Goal: Task Accomplishment & Management: Use online tool/utility

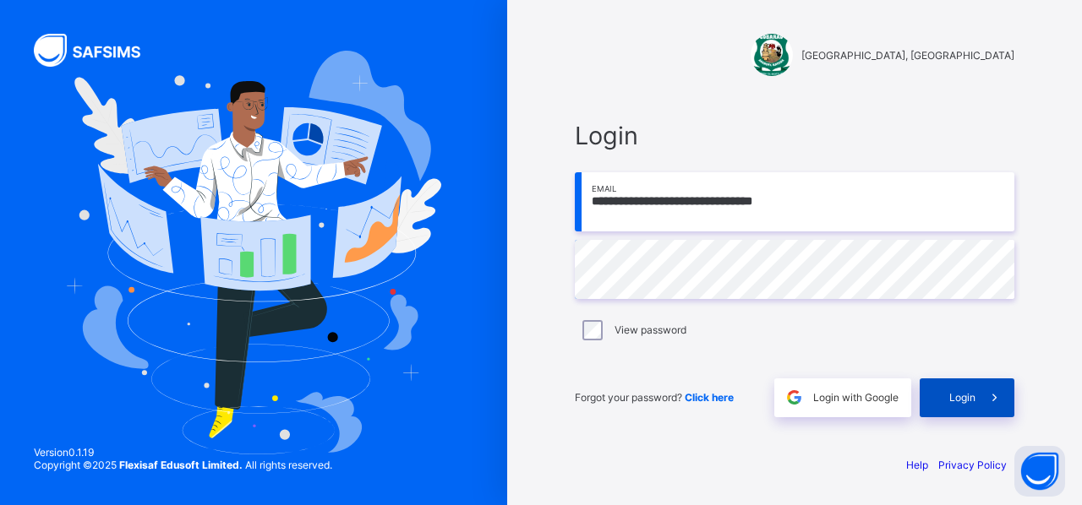
click at [960, 395] on span "Login" at bounding box center [962, 397] width 26 height 13
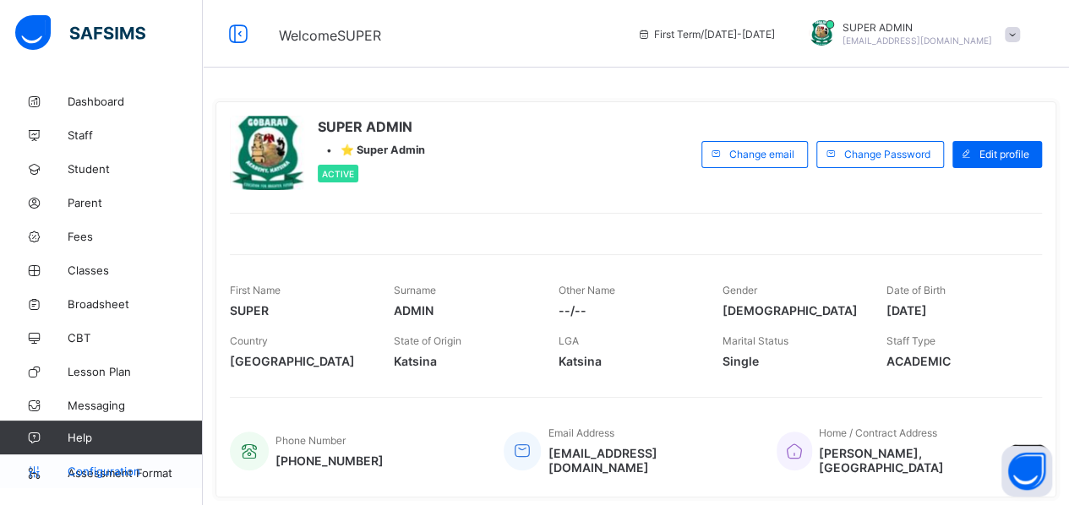
click at [66, 476] on icon at bounding box center [34, 472] width 68 height 13
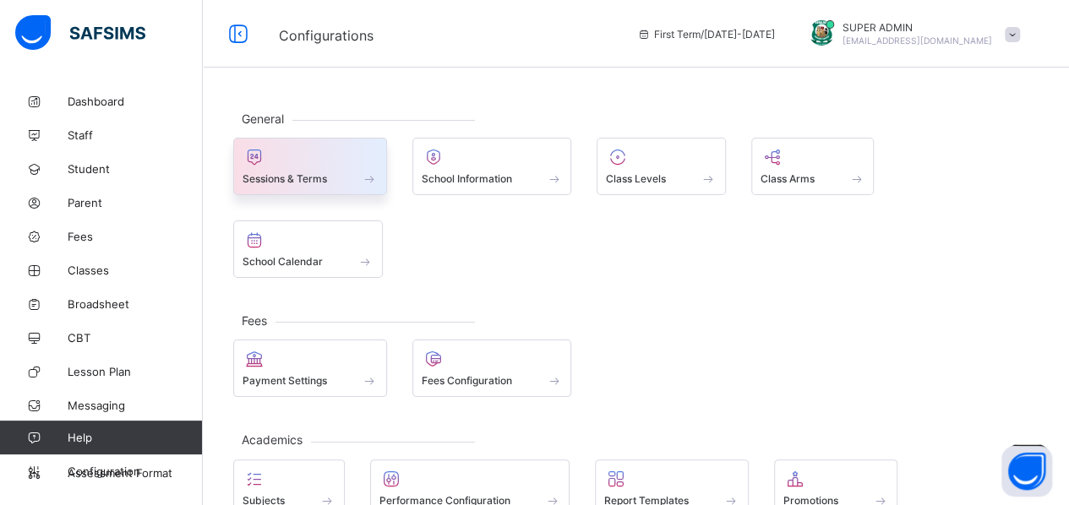
click at [326, 172] on div "Sessions & Terms" at bounding box center [310, 179] width 135 height 14
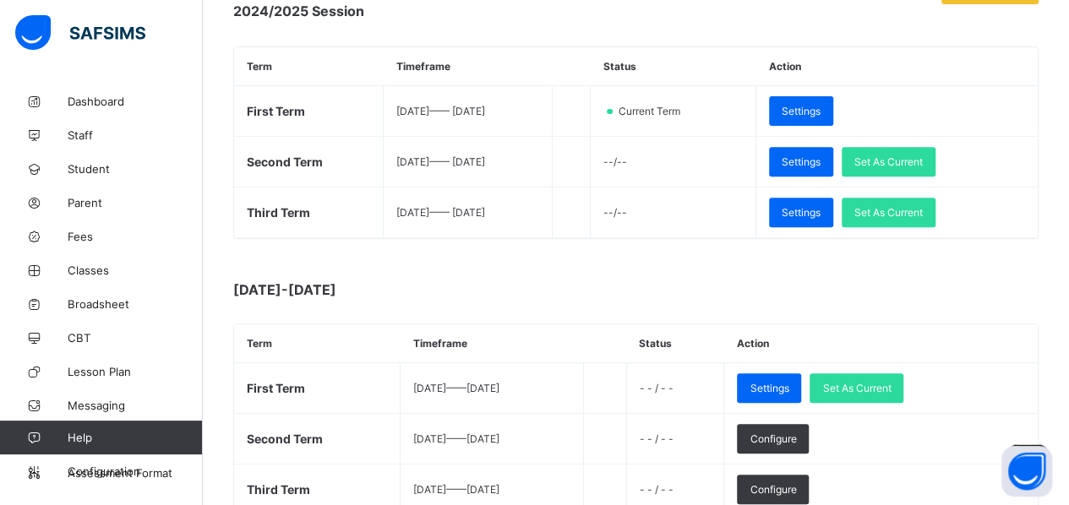
scroll to position [262, 0]
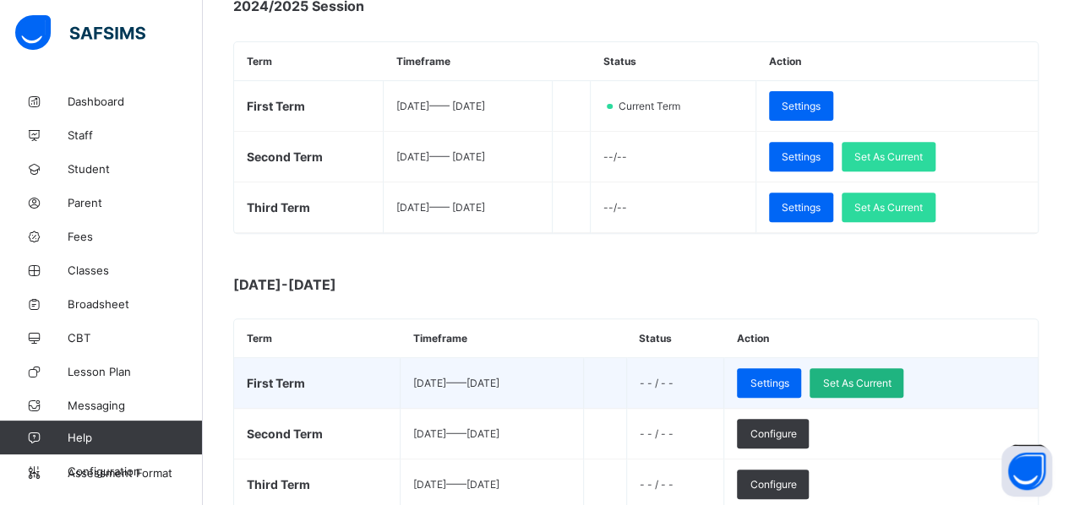
click at [894, 369] on div "Set As Current" at bounding box center [856, 383] width 94 height 30
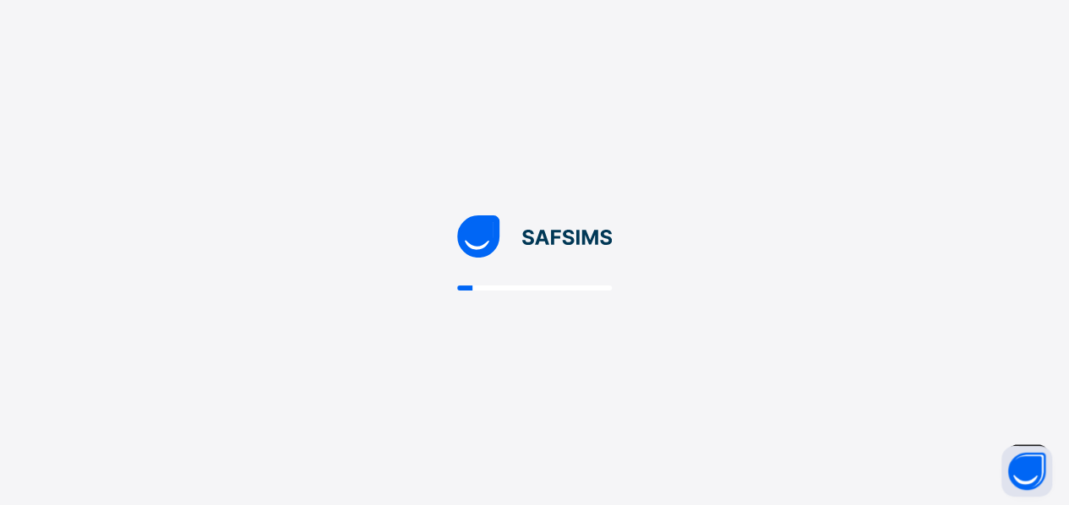
scroll to position [0, 0]
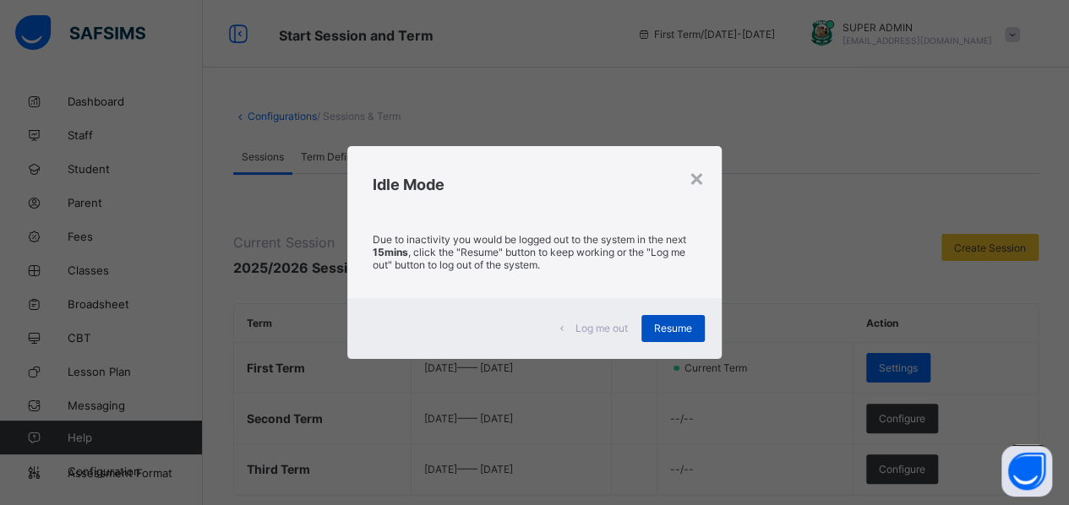
click at [677, 330] on span "Resume" at bounding box center [673, 328] width 38 height 13
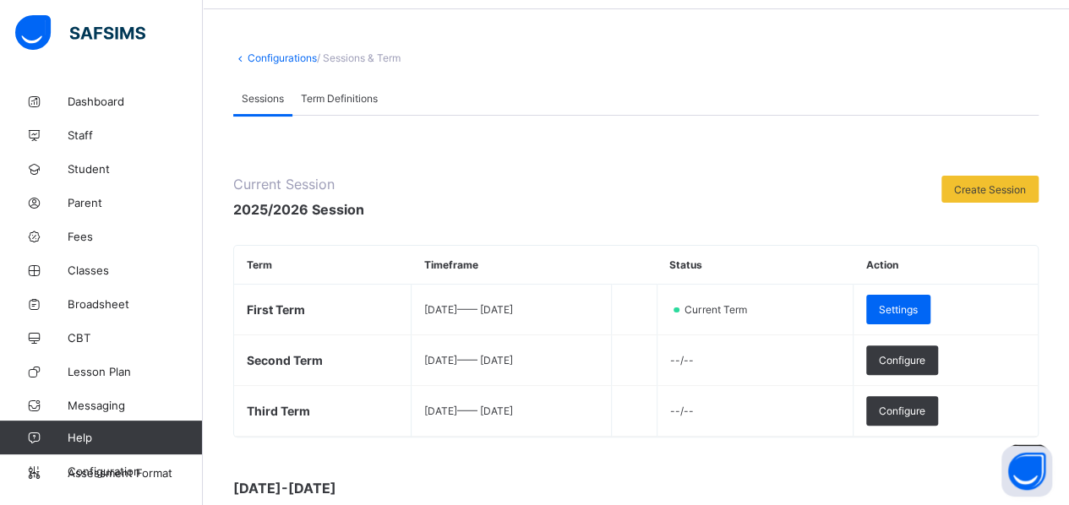
scroll to position [59, 0]
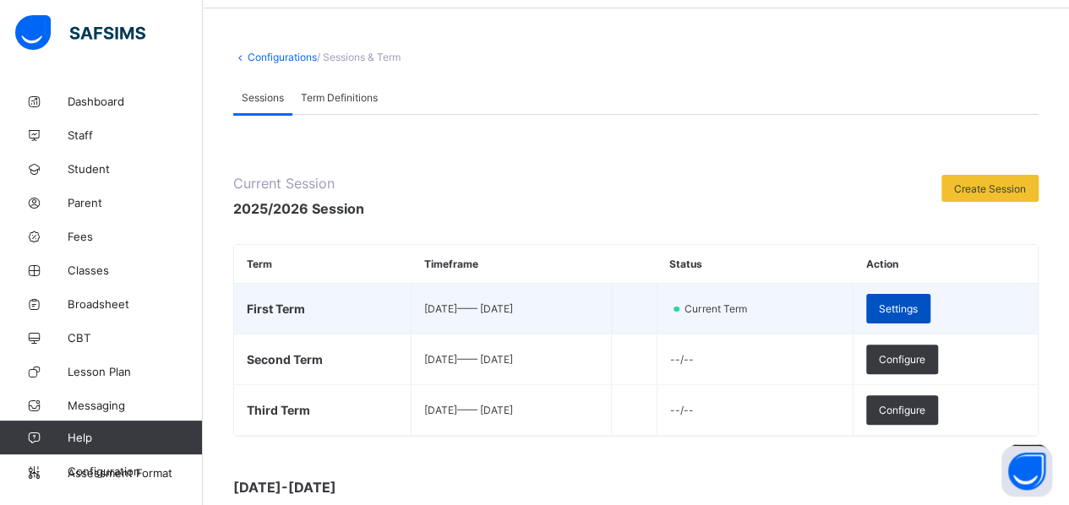
click at [918, 305] on span "Settings" at bounding box center [898, 308] width 39 height 13
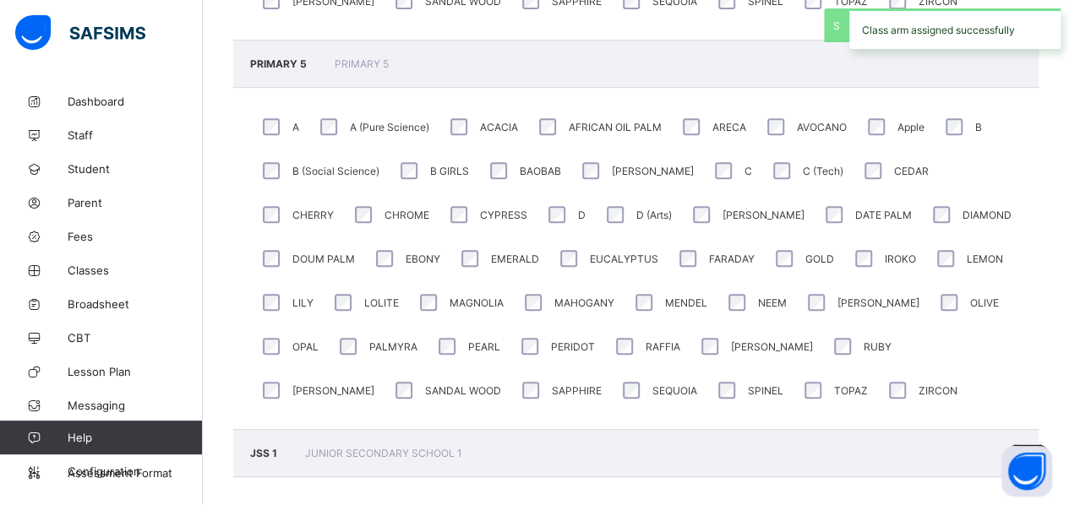
scroll to position [3513, 0]
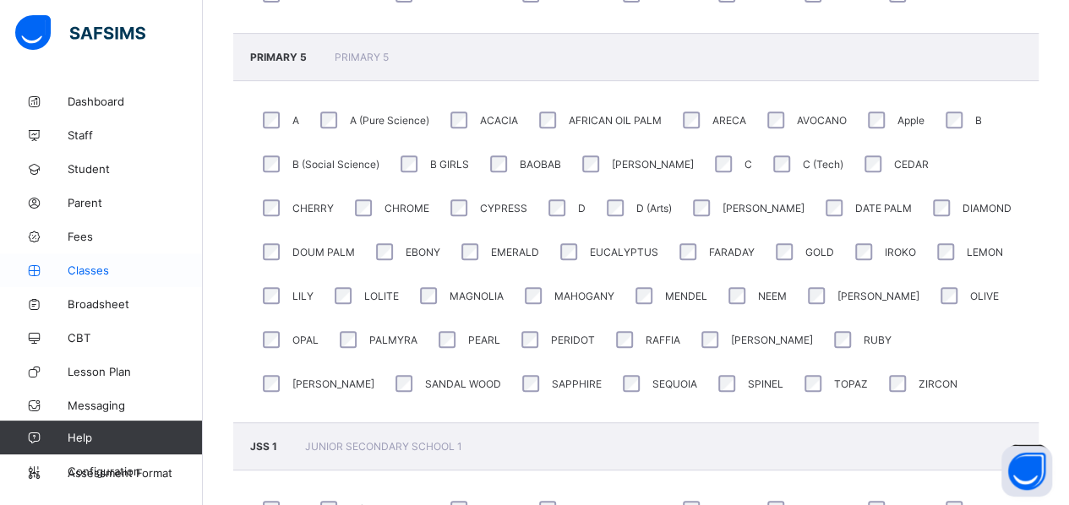
click at [76, 267] on span "Classes" at bounding box center [135, 271] width 135 height 14
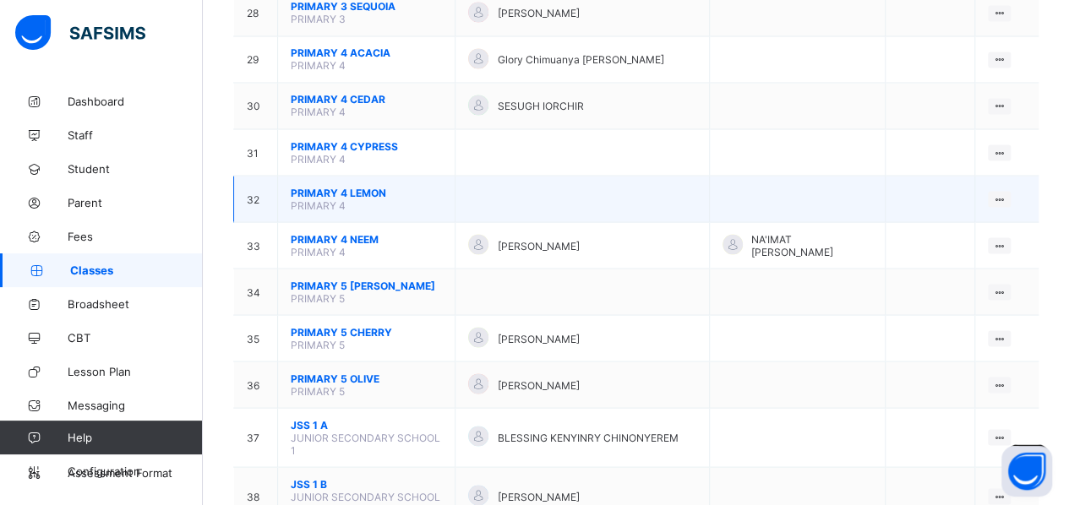
scroll to position [1478, 0]
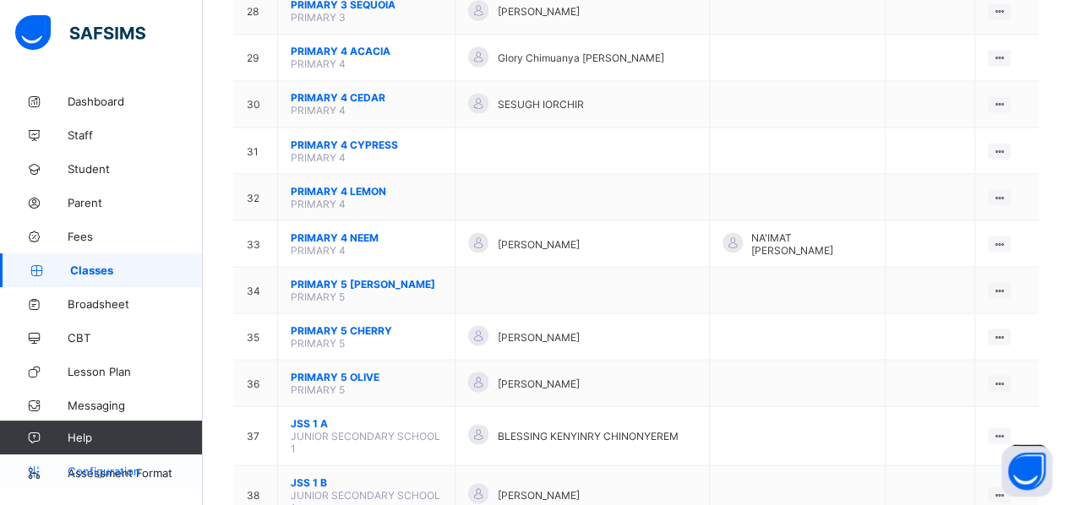
click at [31, 467] on icon at bounding box center [34, 472] width 68 height 13
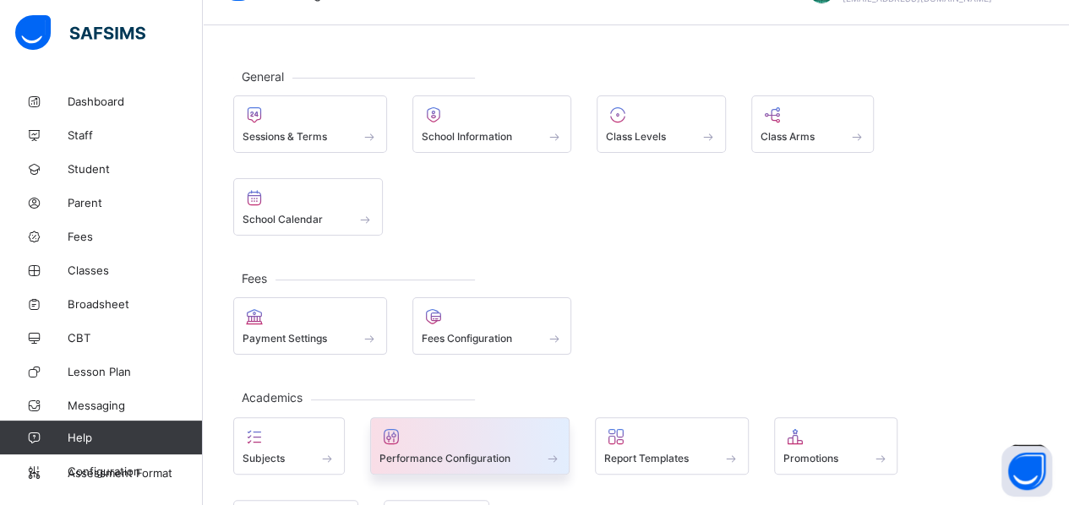
scroll to position [62, 0]
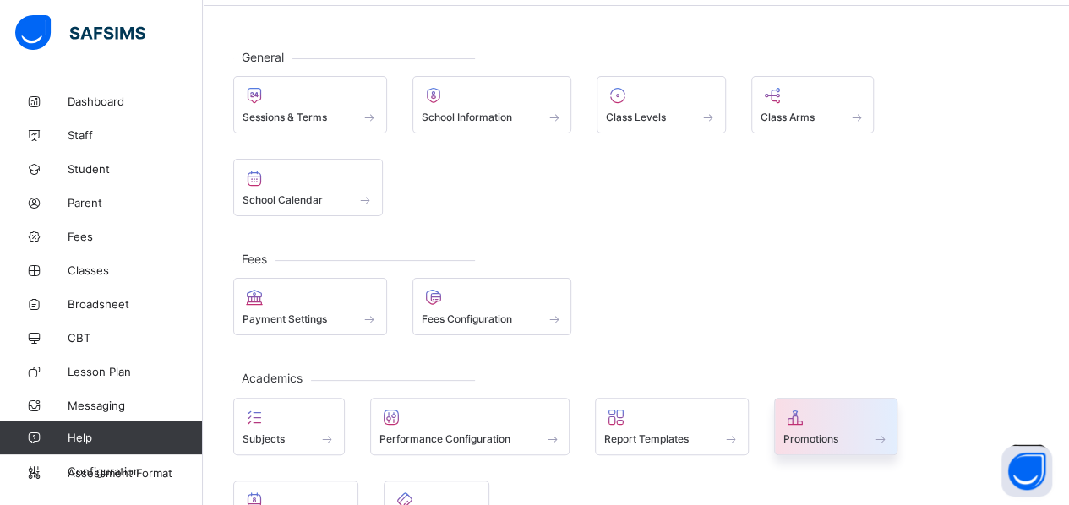
click at [839, 407] on div at bounding box center [836, 417] width 106 height 20
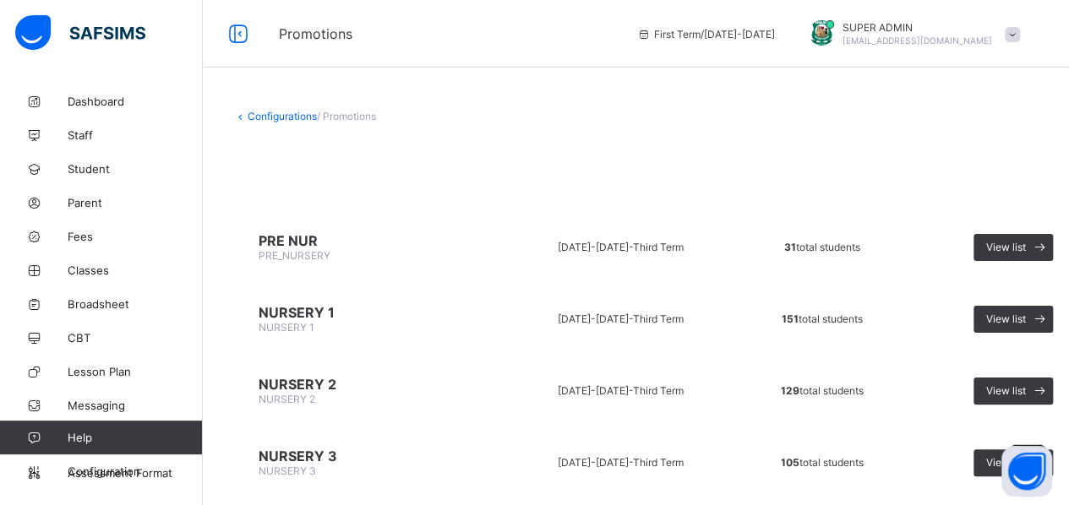
click at [303, 308] on span "NURSERY 1" at bounding box center [369, 312] width 221 height 17
click at [1004, 243] on span "View list" at bounding box center [1006, 247] width 40 height 13
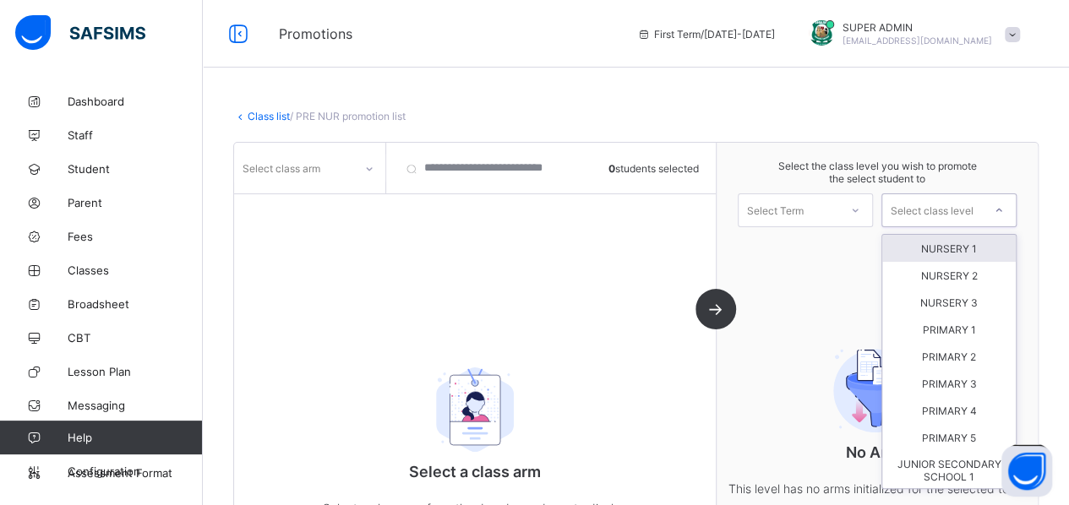
click at [971, 214] on div "Select class level" at bounding box center [932, 210] width 83 height 34
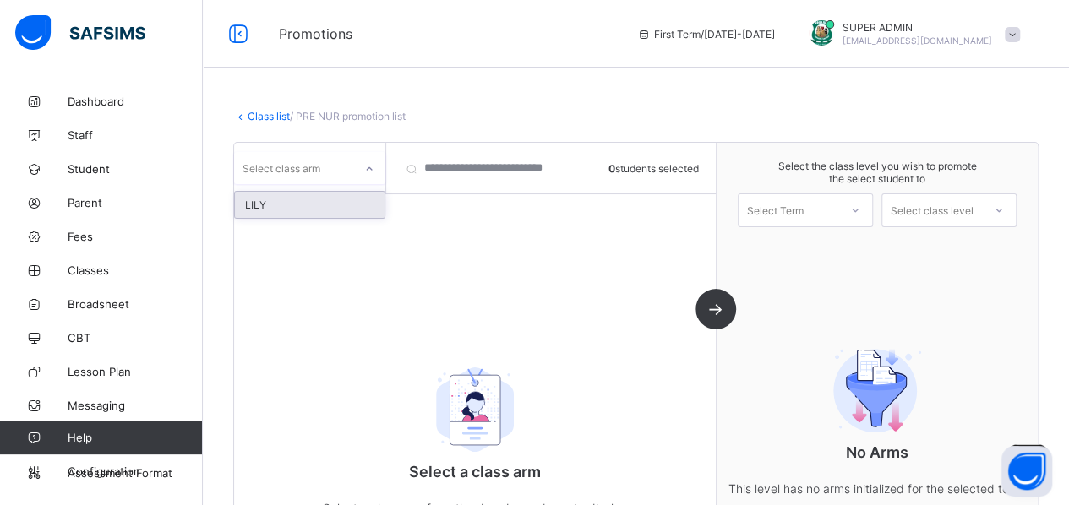
click at [370, 164] on icon at bounding box center [369, 169] width 10 height 17
click at [318, 204] on div "LILY" at bounding box center [310, 205] width 150 height 26
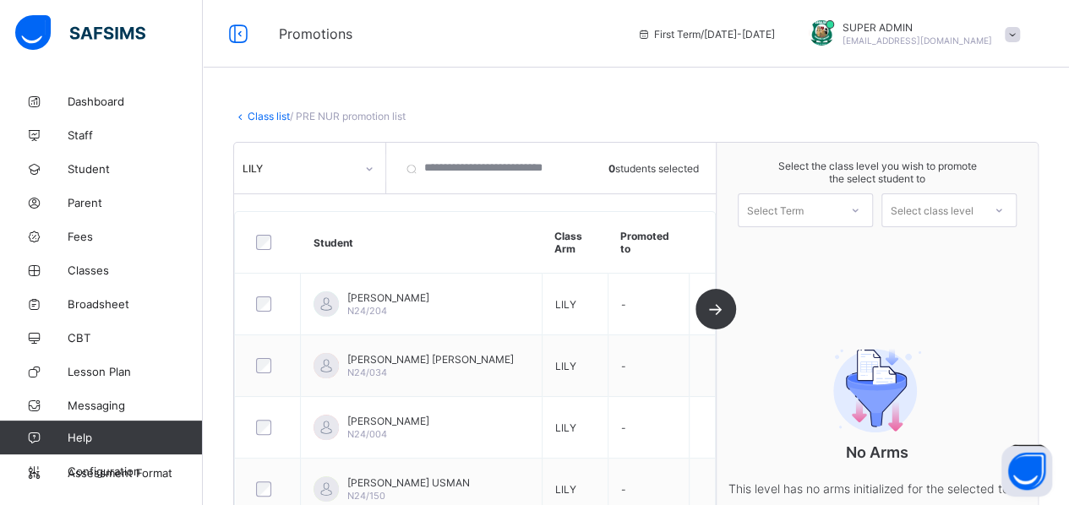
click at [266, 113] on link "Class list" at bounding box center [269, 116] width 42 height 13
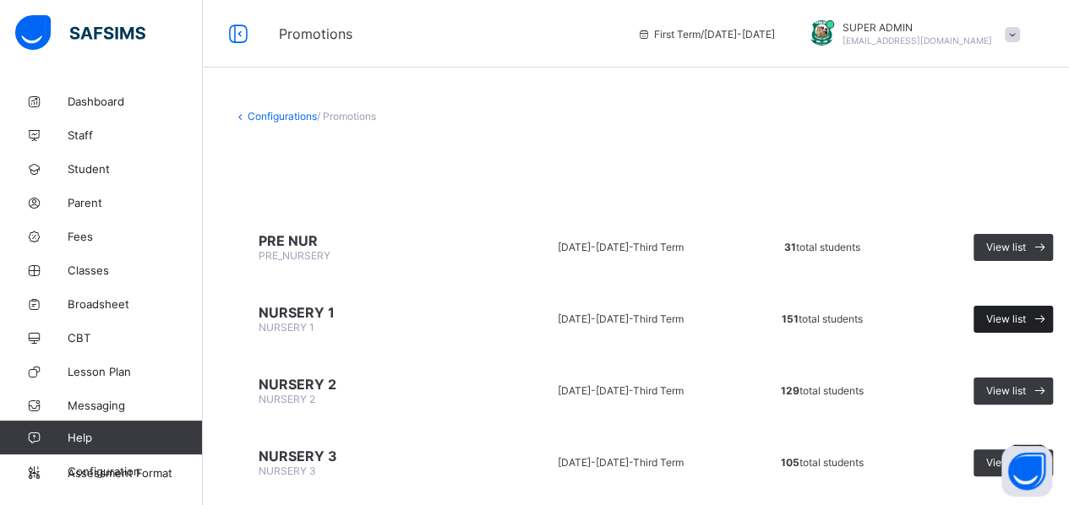
click at [1022, 324] on div "View list" at bounding box center [1012, 319] width 79 height 27
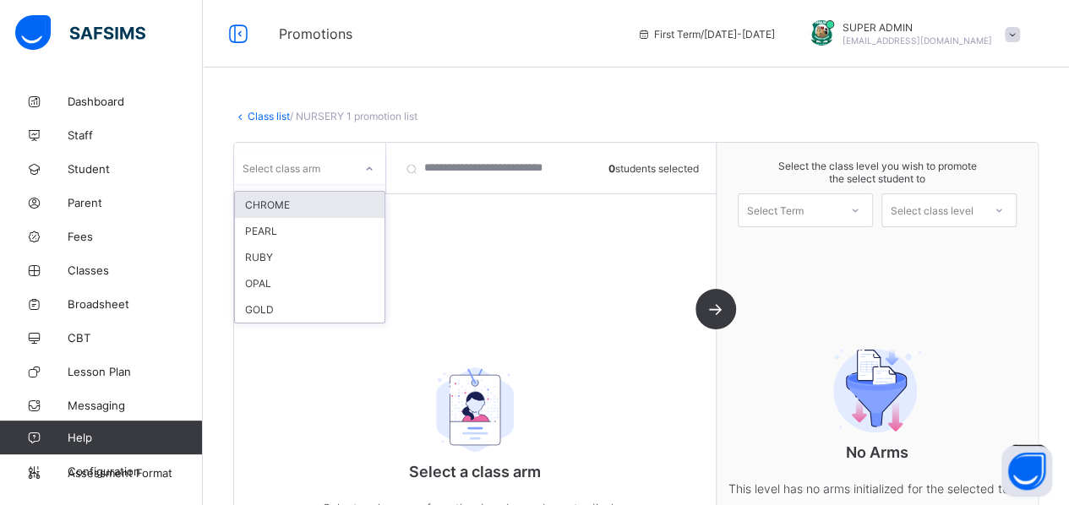
click at [368, 176] on div at bounding box center [369, 168] width 29 height 27
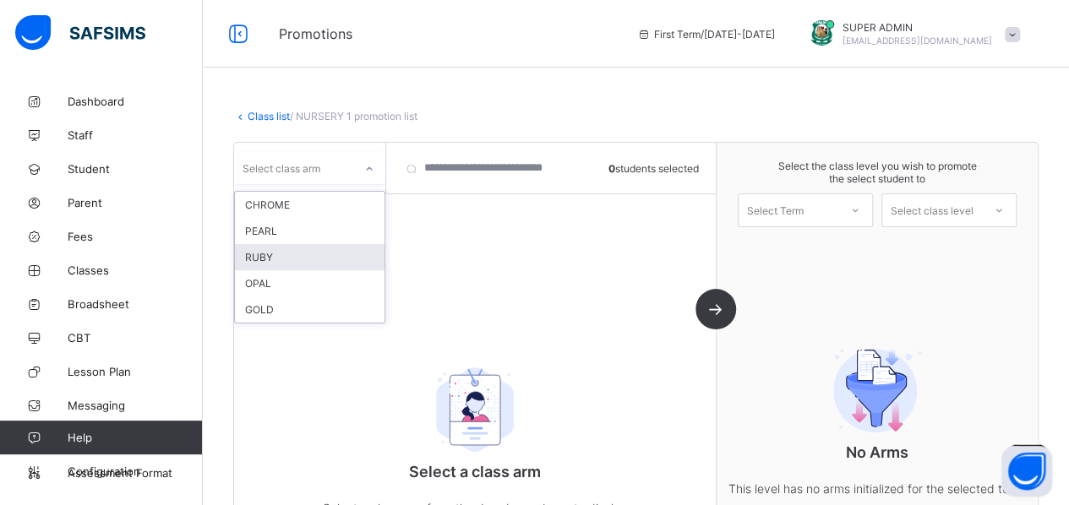
click at [300, 253] on div "RUBY" at bounding box center [310, 257] width 150 height 26
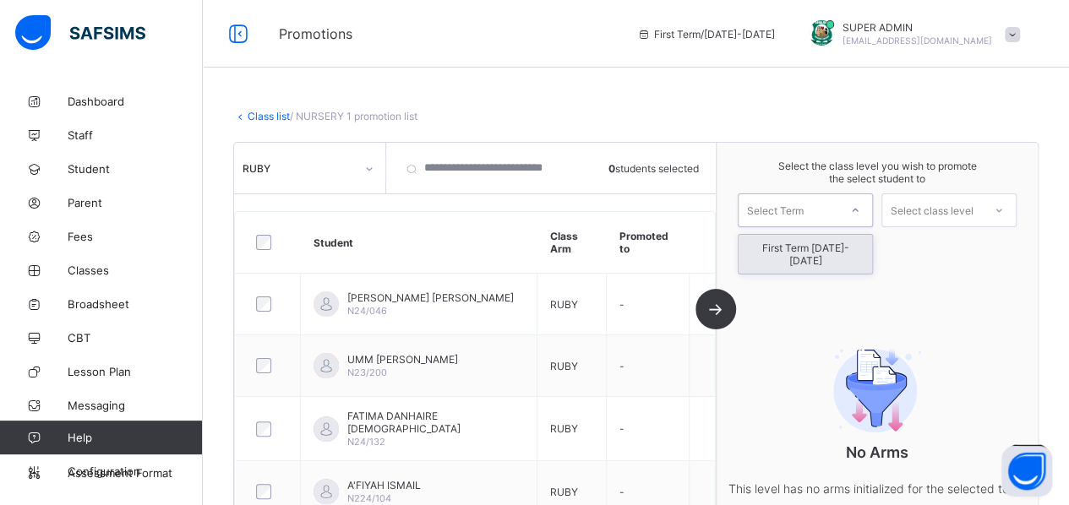
click at [827, 207] on div "Select Term" at bounding box center [788, 211] width 100 height 24
click at [817, 214] on div "Select Term" at bounding box center [788, 211] width 100 height 24
click at [870, 212] on div at bounding box center [855, 210] width 30 height 29
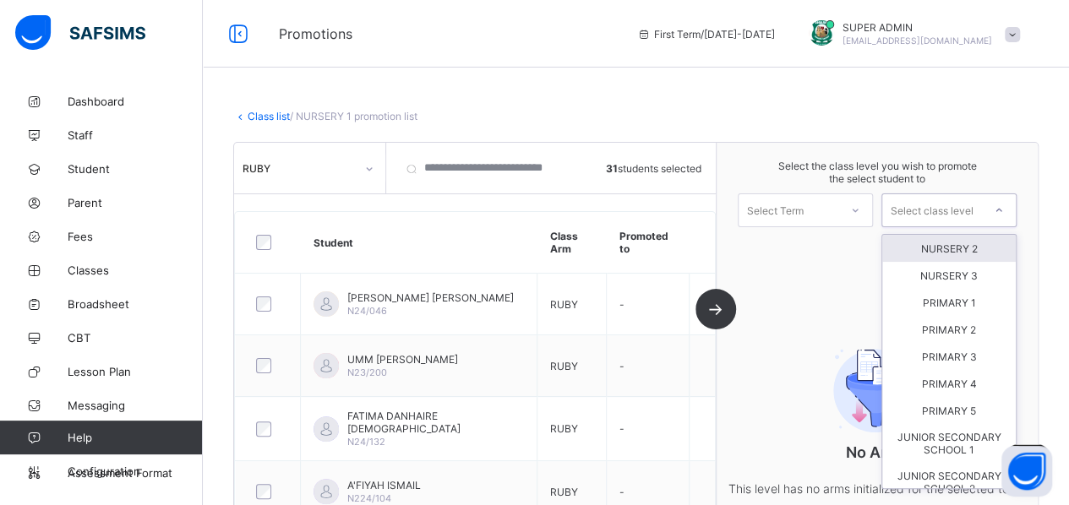
click at [945, 205] on div "Select class level" at bounding box center [932, 210] width 83 height 34
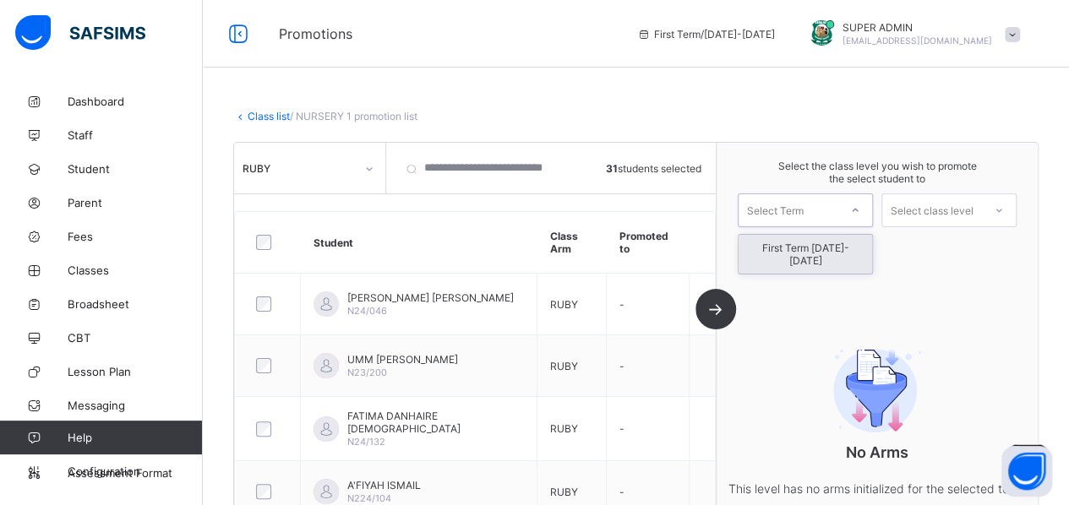
click at [860, 207] on icon at bounding box center [855, 210] width 10 height 17
click at [831, 244] on div "First Term [DATE]-[DATE]" at bounding box center [805, 254] width 134 height 39
click at [1013, 202] on div at bounding box center [999, 210] width 30 height 29
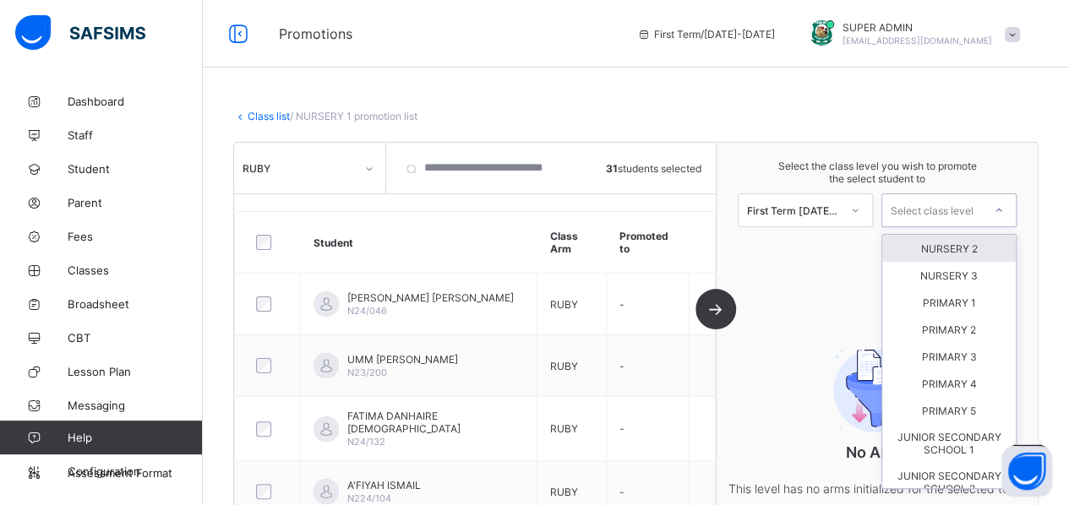
click at [972, 248] on div "NURSERY 2" at bounding box center [949, 248] width 134 height 27
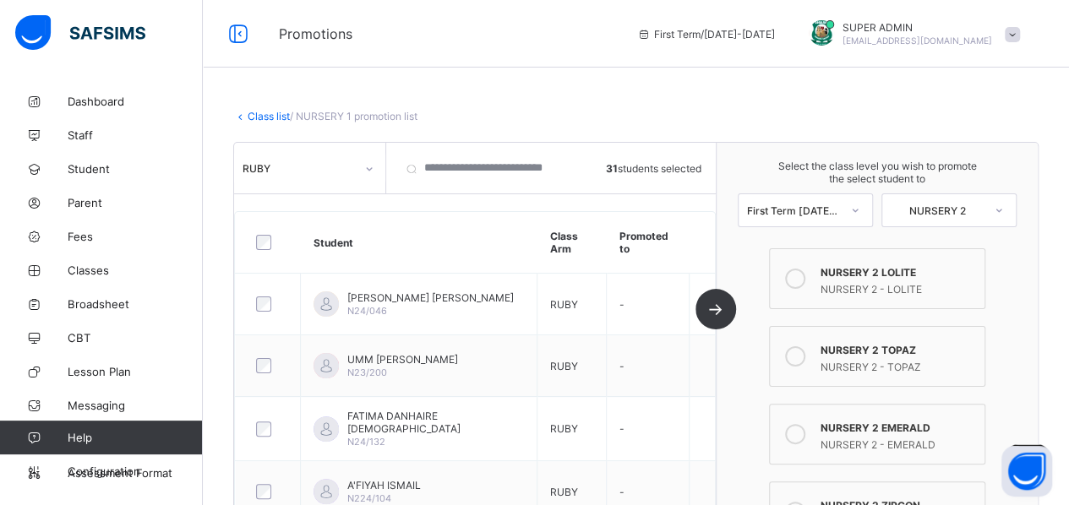
click at [812, 276] on div at bounding box center [795, 279] width 34 height 34
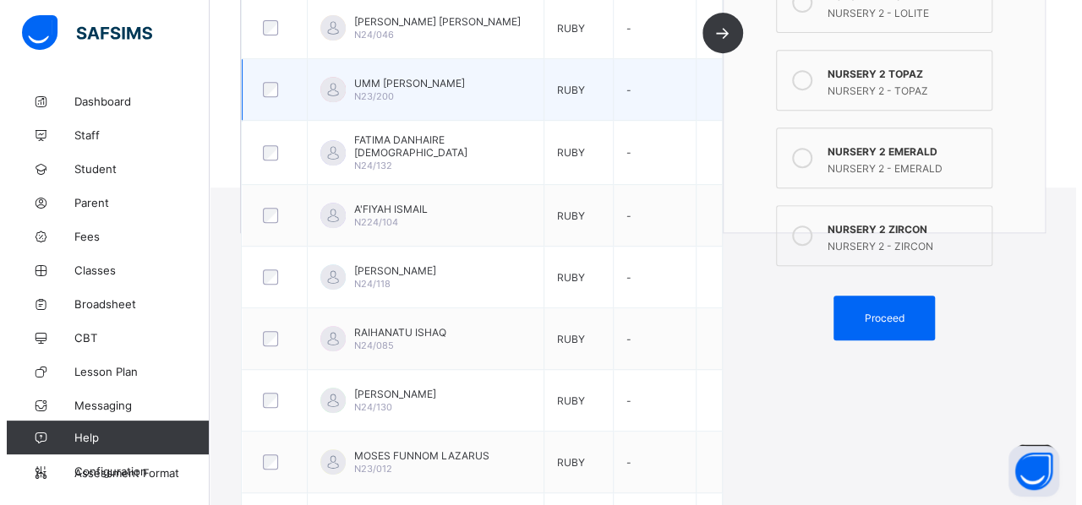
scroll to position [368, 0]
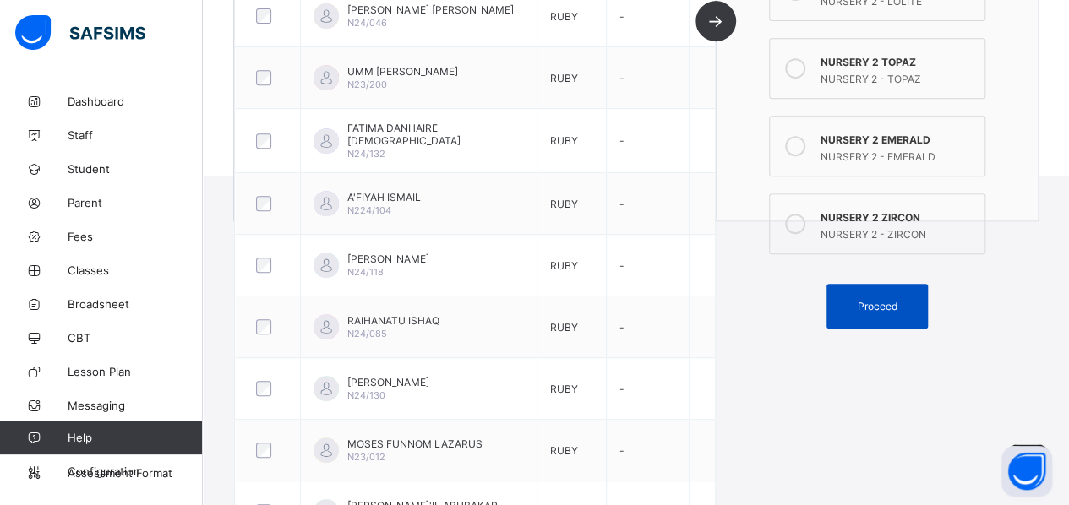
click at [888, 304] on div "Proceed" at bounding box center [876, 306] width 101 height 45
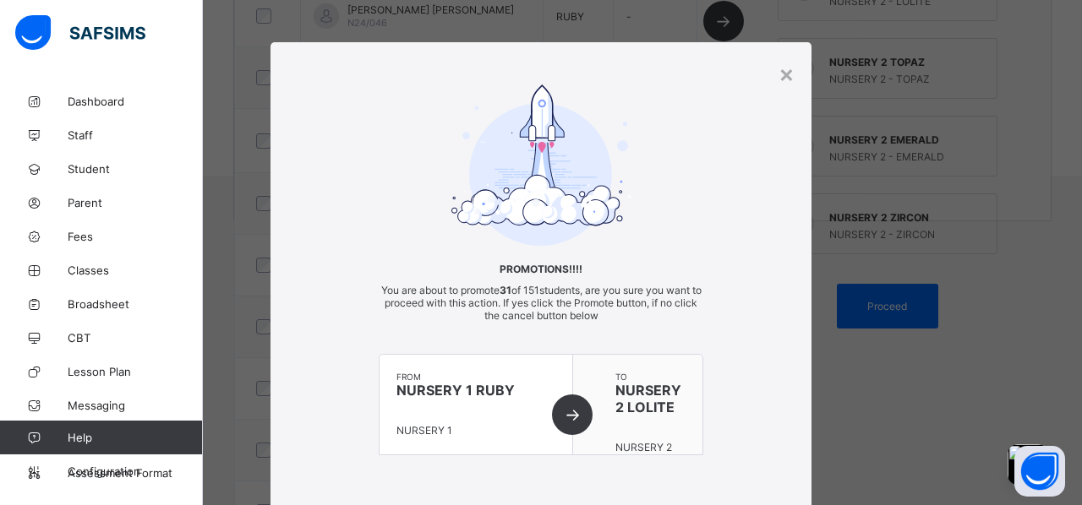
scroll to position [125, 0]
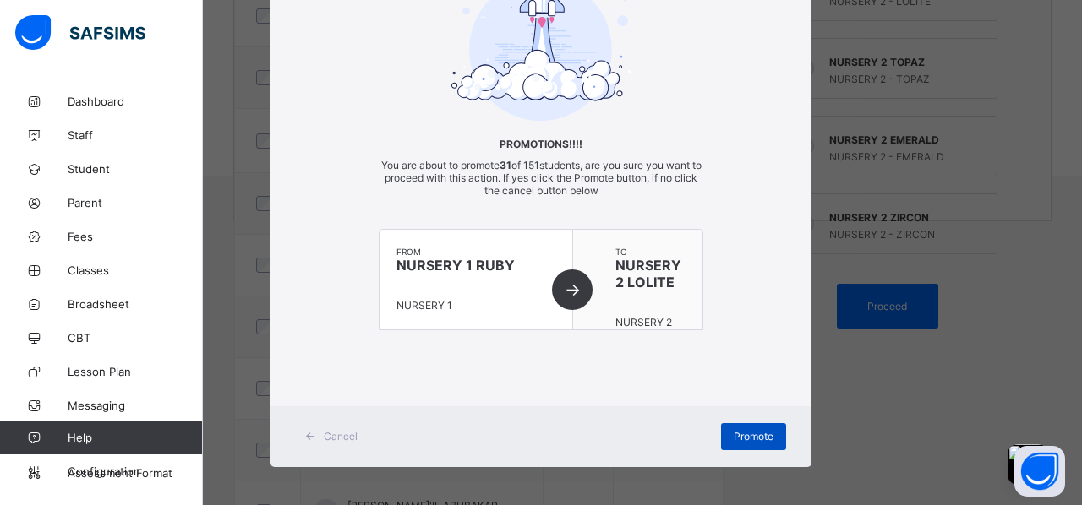
click at [739, 433] on span "Promote" at bounding box center [753, 436] width 40 height 13
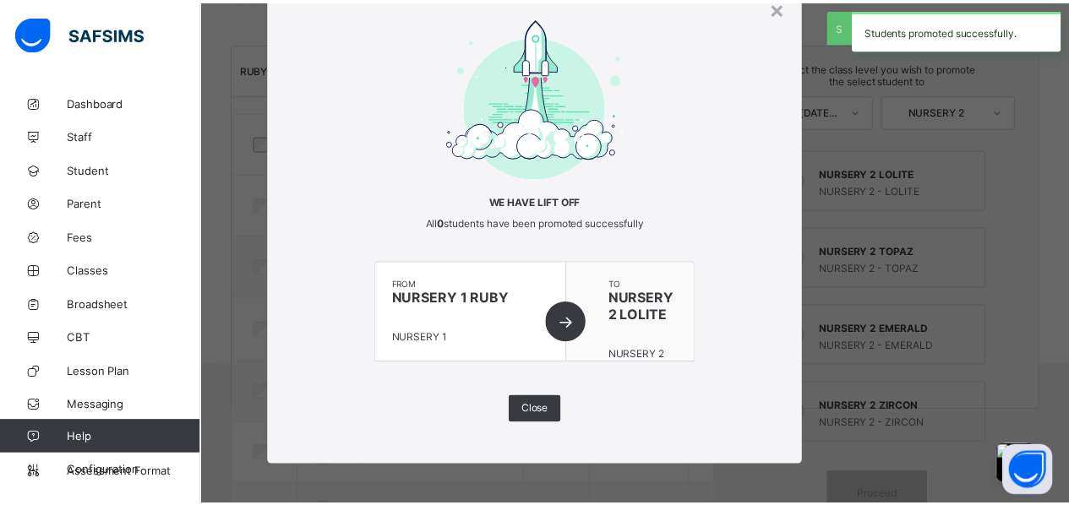
scroll to position [368, 0]
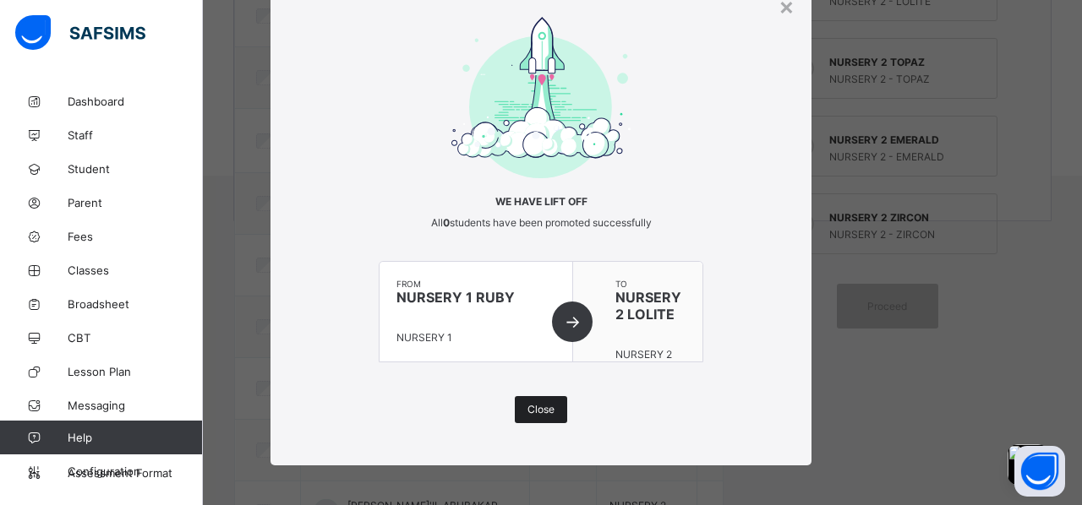
click at [527, 403] on span "Close" at bounding box center [540, 409] width 27 height 13
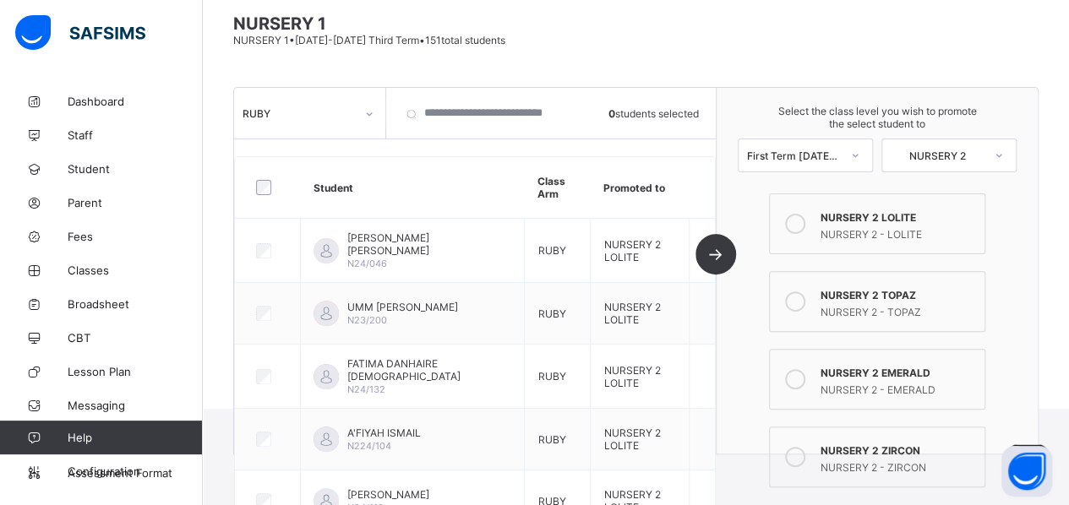
scroll to position [127, 0]
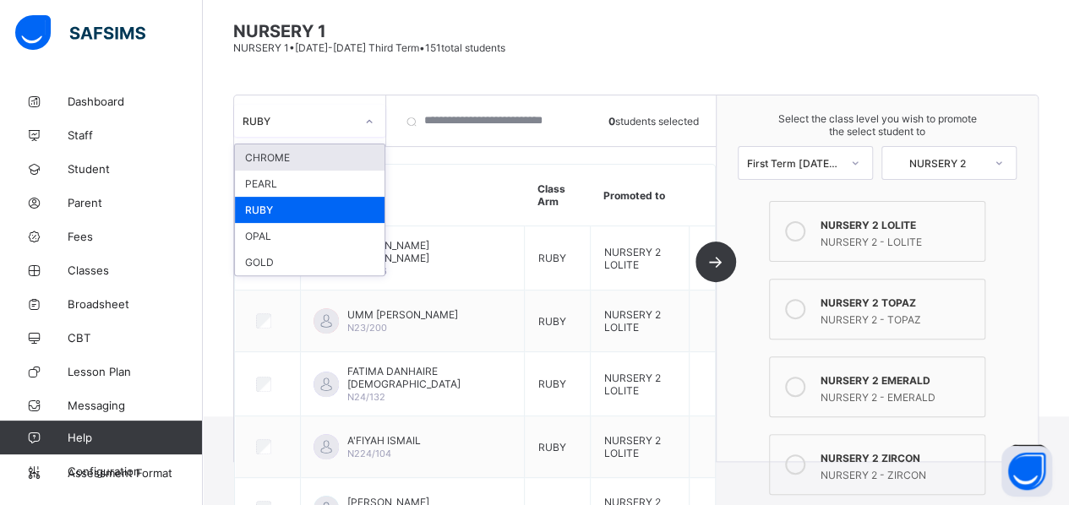
click at [329, 126] on div "RUBY" at bounding box center [293, 121] width 119 height 24
click at [286, 146] on div "CHROME" at bounding box center [310, 157] width 150 height 26
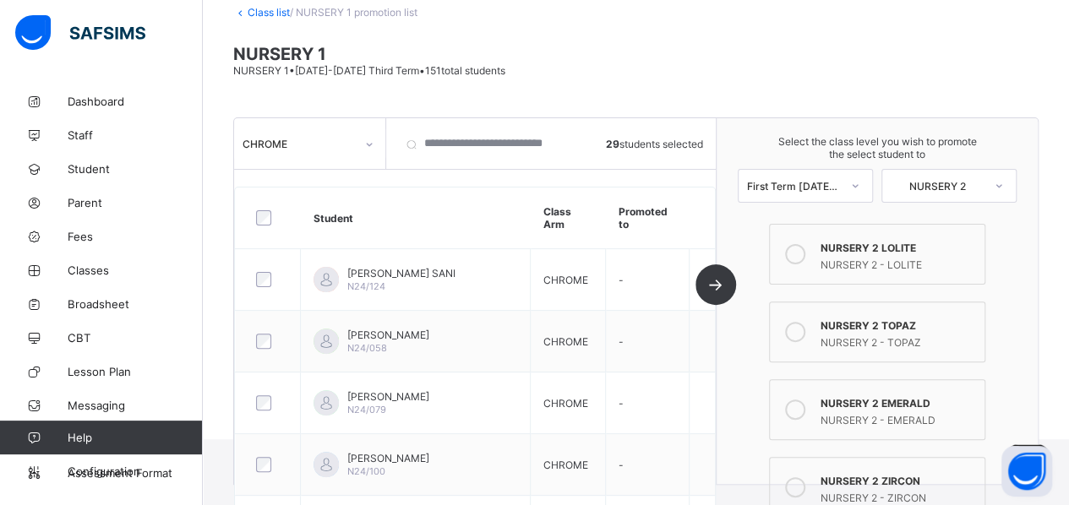
scroll to position [103, 0]
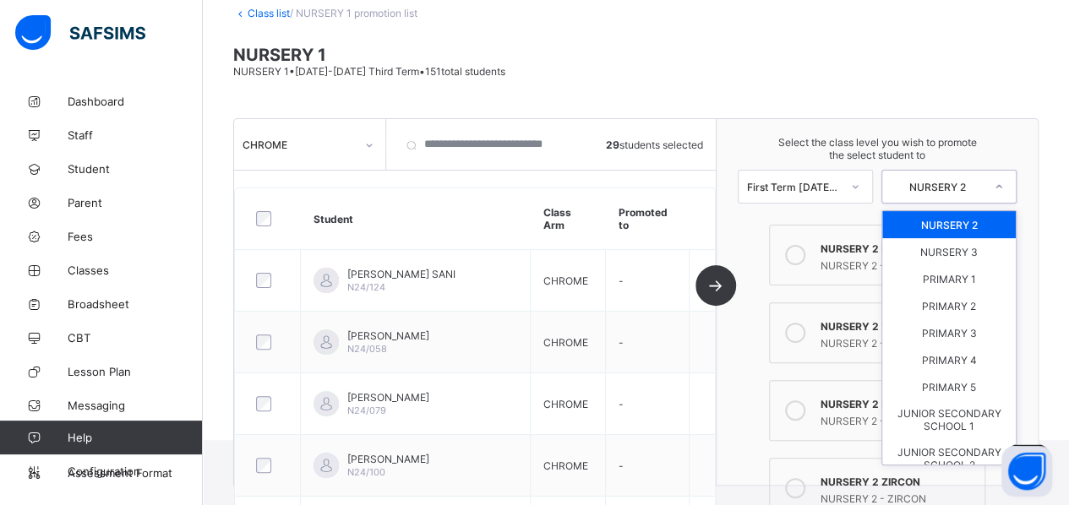
click at [970, 188] on div "NURSERY 2" at bounding box center [937, 187] width 93 height 13
click at [966, 221] on div "NURSERY 2" at bounding box center [949, 224] width 134 height 27
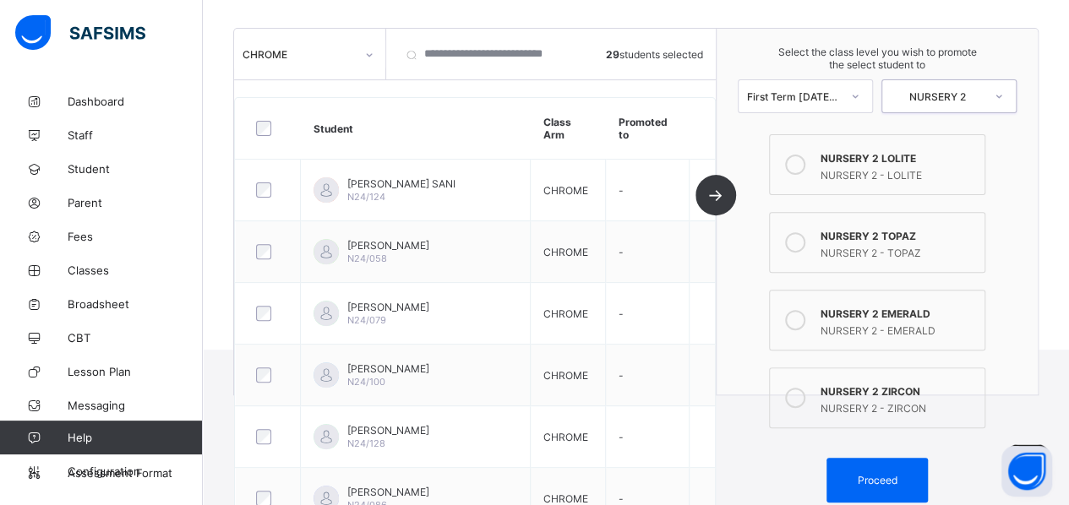
scroll to position [194, 0]
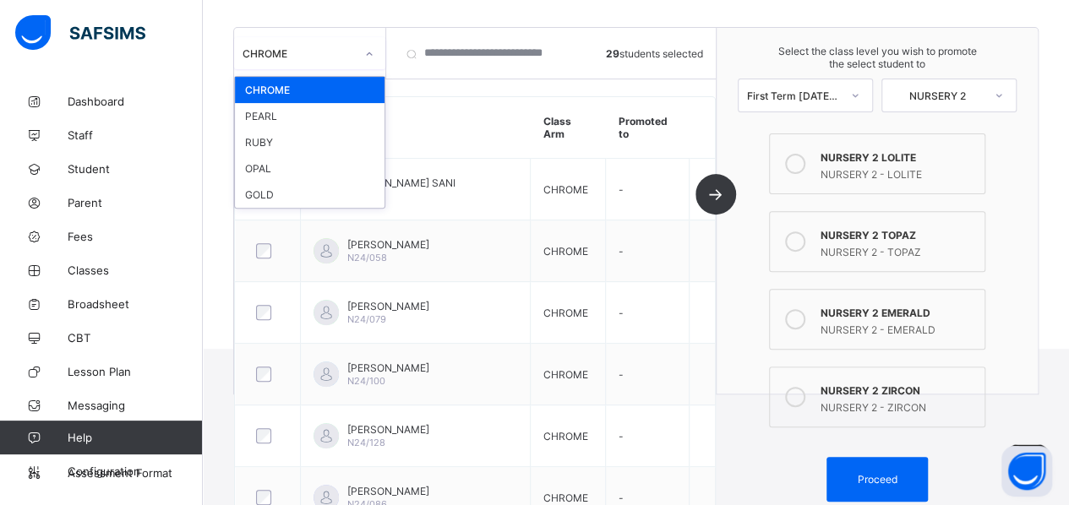
click at [351, 52] on div "CHROME" at bounding box center [299, 53] width 112 height 13
click at [301, 161] on div "OPAL" at bounding box center [310, 168] width 150 height 26
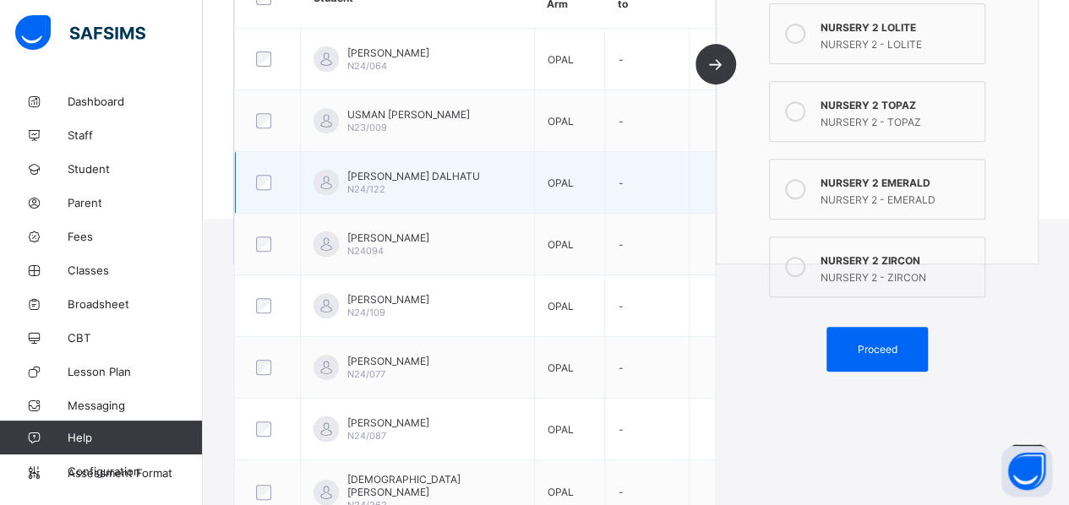
scroll to position [0, 0]
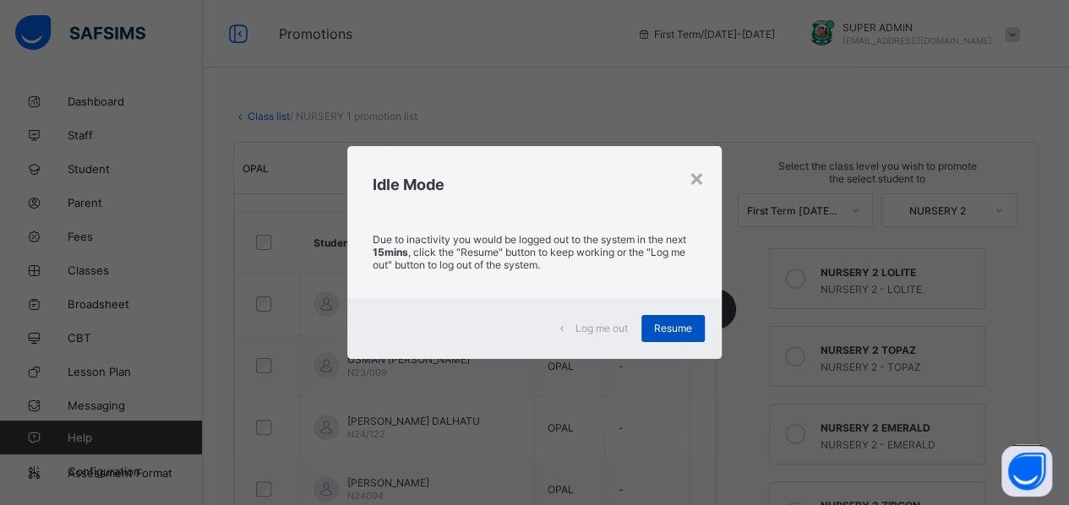
click at [683, 325] on span "Resume" at bounding box center [673, 328] width 38 height 13
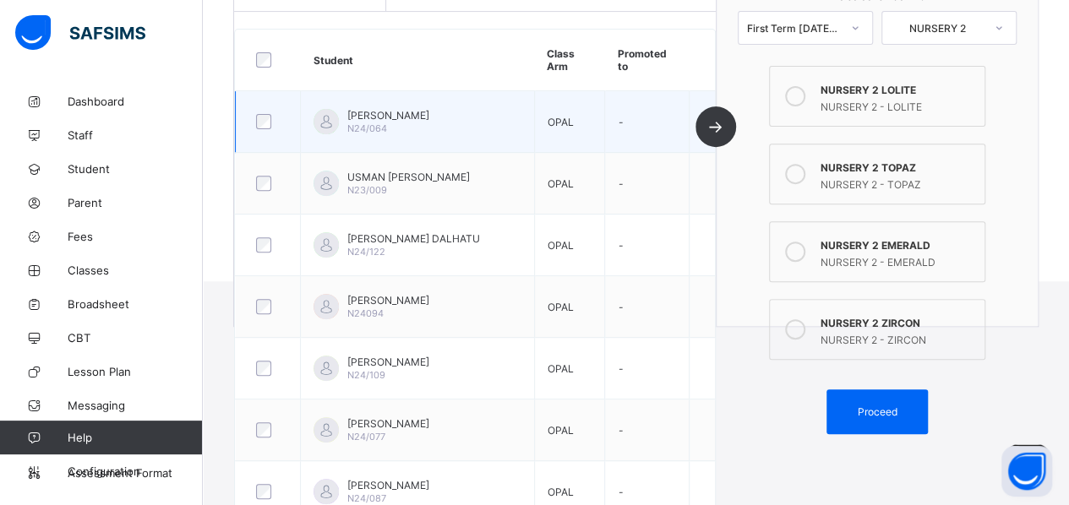
scroll to position [265, 0]
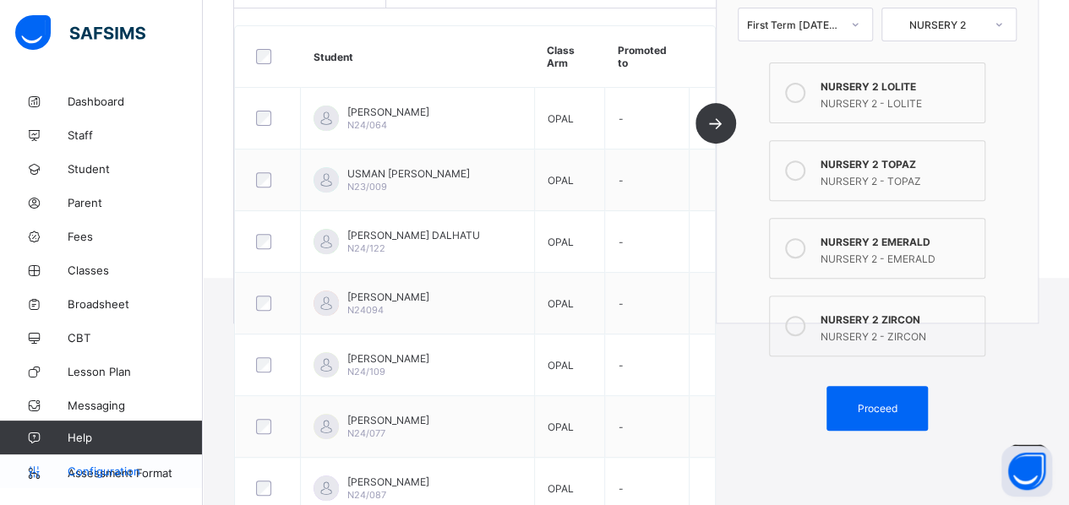
click at [74, 467] on span "Configuration" at bounding box center [135, 472] width 134 height 14
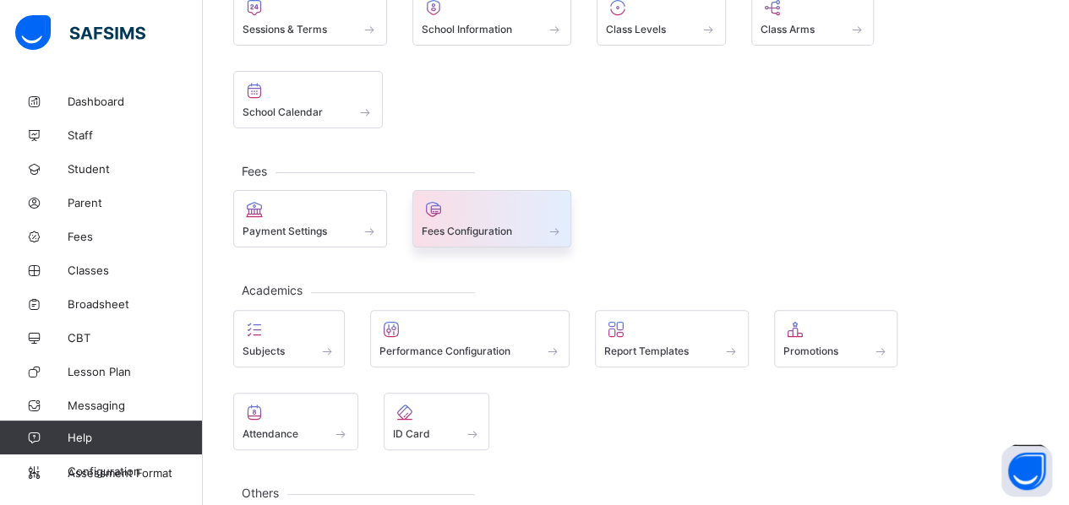
click at [446, 199] on div at bounding box center [492, 209] width 141 height 20
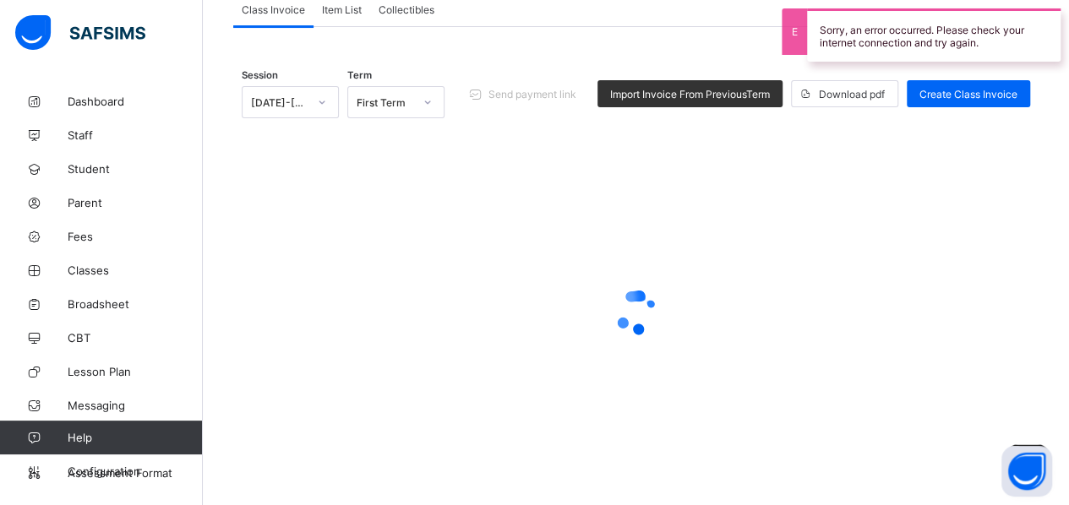
scroll to position [138, 0]
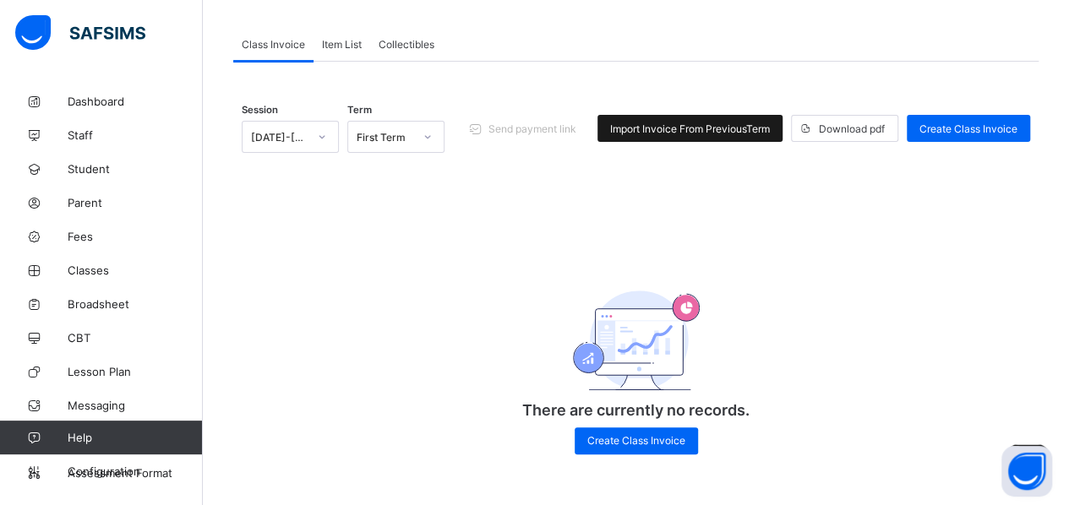
click at [686, 134] on div "Import Invoice From Previous Term" at bounding box center [689, 128] width 185 height 27
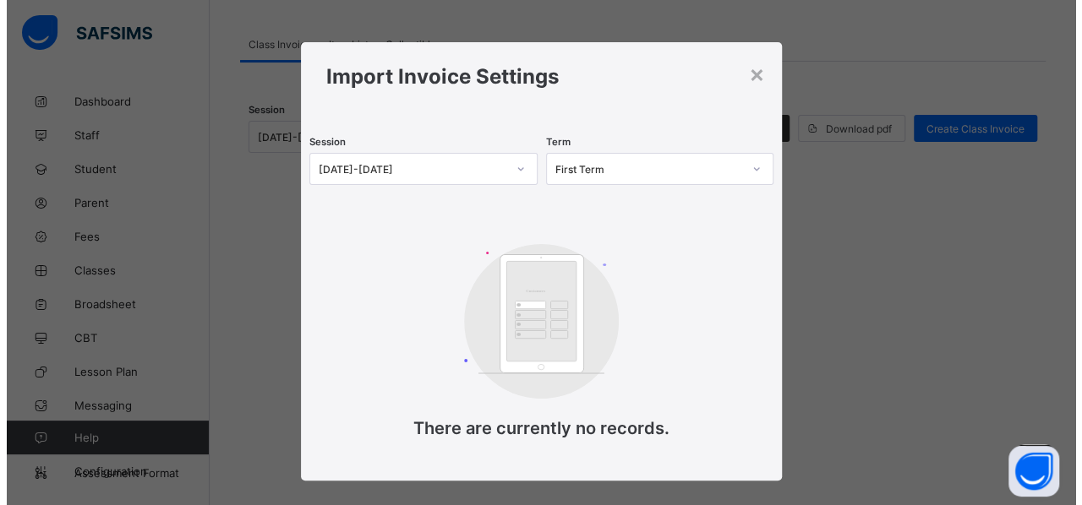
scroll to position [19, 0]
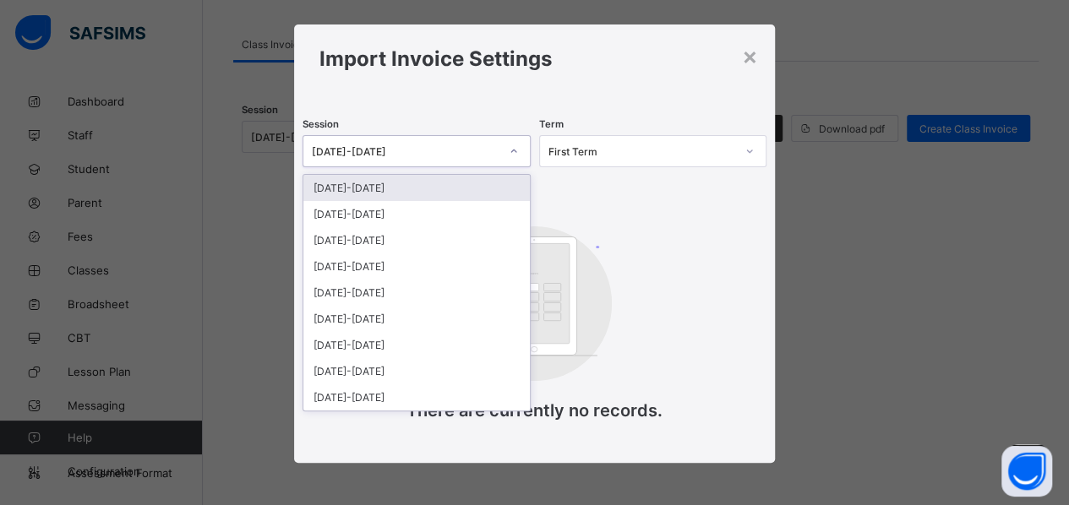
click at [451, 163] on div "[DATE]-[DATE]" at bounding box center [416, 151] width 228 height 32
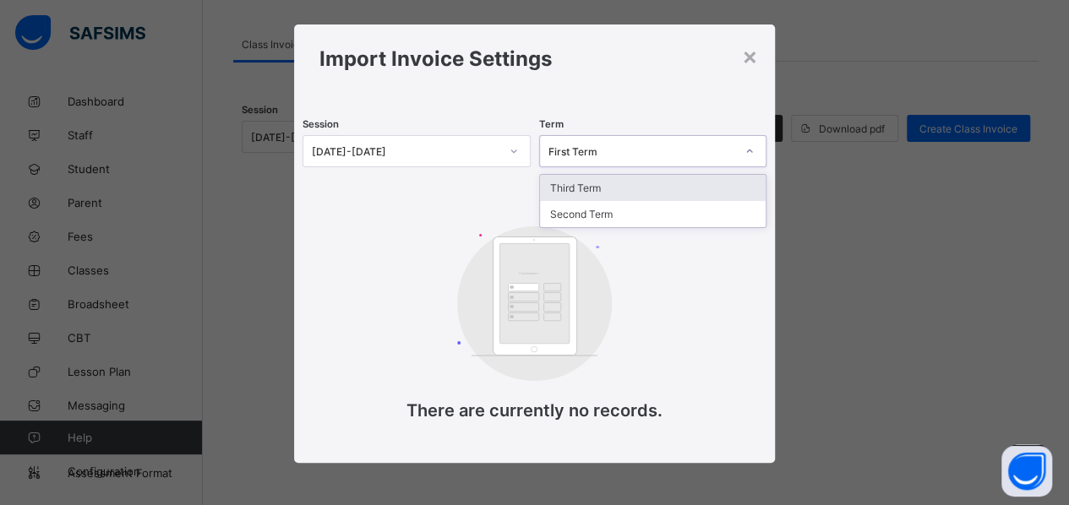
click at [646, 156] on div "First Term" at bounding box center [642, 151] width 188 height 13
click at [646, 184] on div "Third Term" at bounding box center [653, 188] width 226 height 26
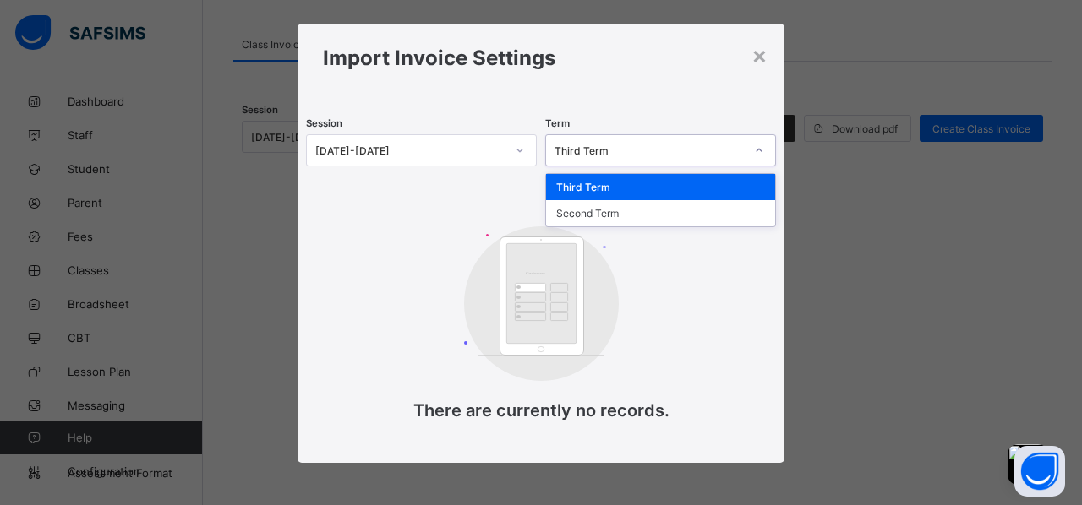
click at [662, 143] on div "Third Term" at bounding box center [644, 151] width 197 height 24
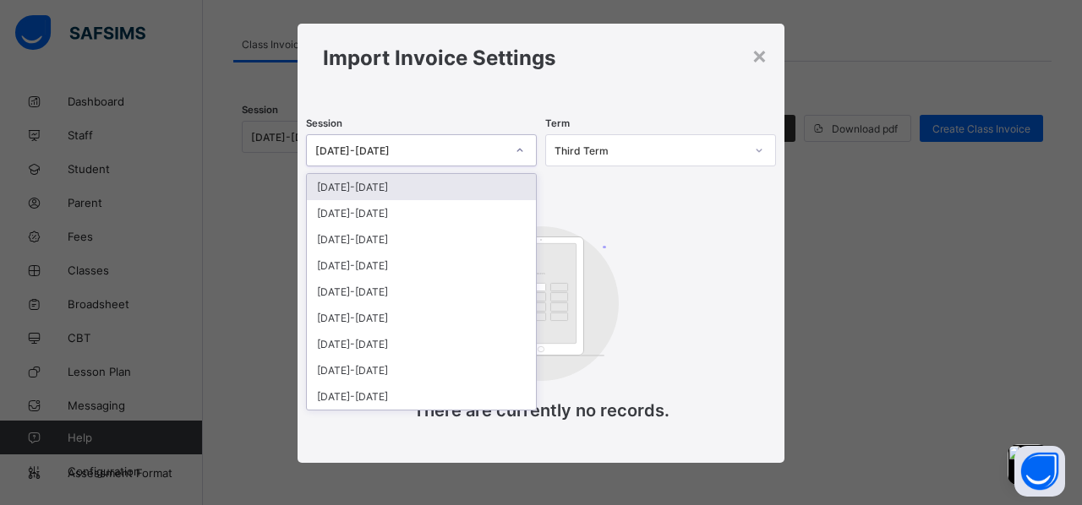
click at [515, 154] on icon at bounding box center [520, 150] width 10 height 17
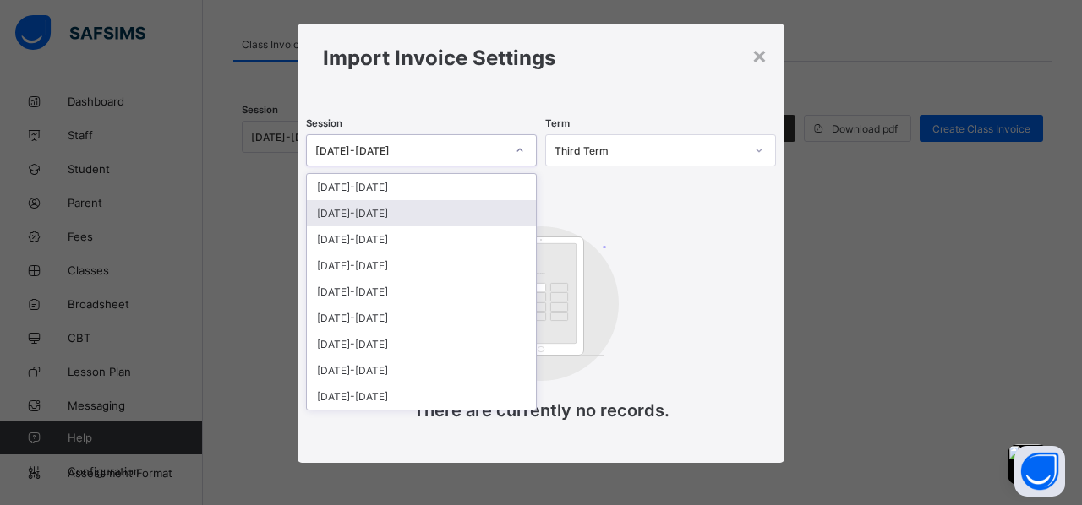
click at [473, 221] on div "[DATE]-[DATE]" at bounding box center [421, 213] width 229 height 26
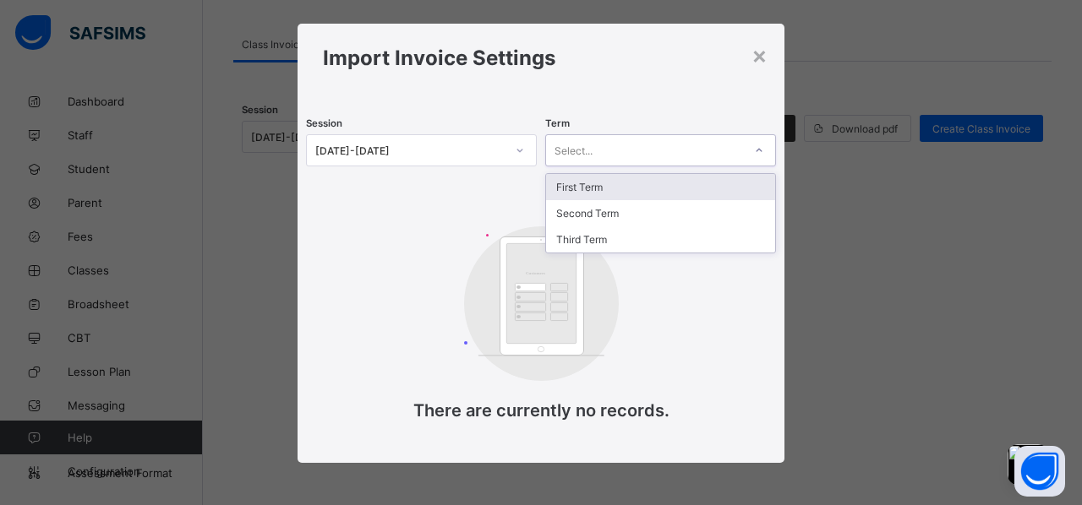
click at [759, 148] on icon at bounding box center [759, 150] width 10 height 17
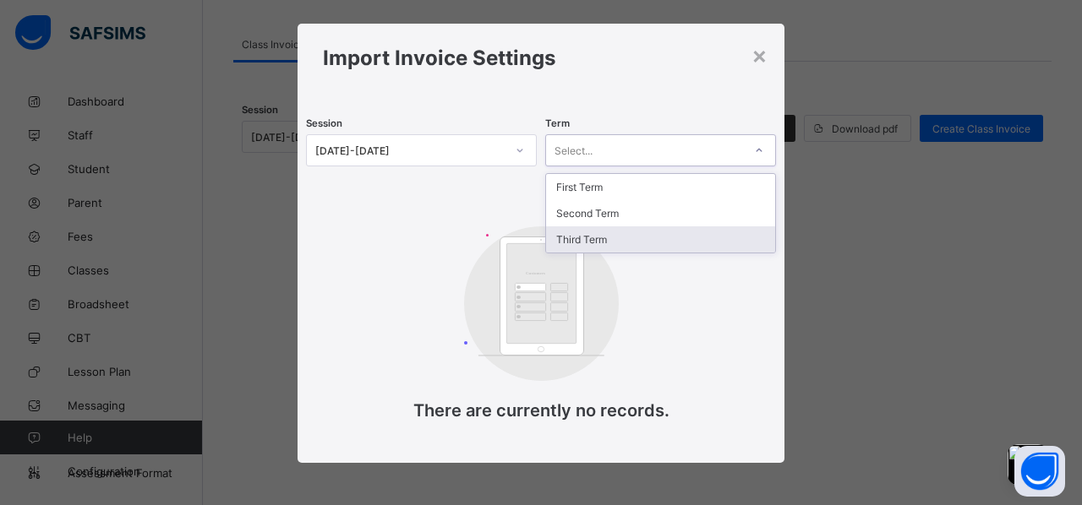
click at [678, 231] on div "Third Term" at bounding box center [660, 239] width 229 height 26
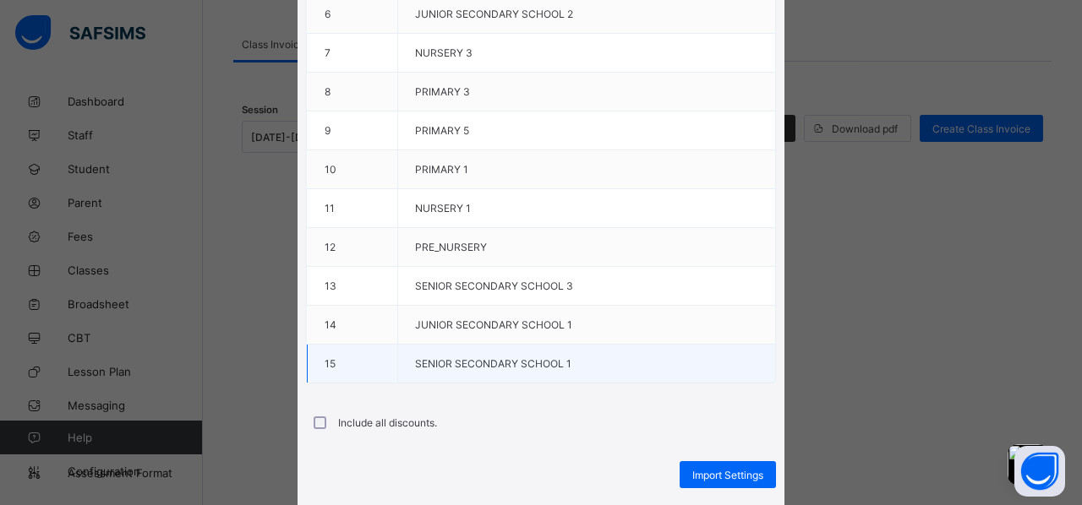
scroll to position [473, 0]
